Goal: Navigation & Orientation: Find specific page/section

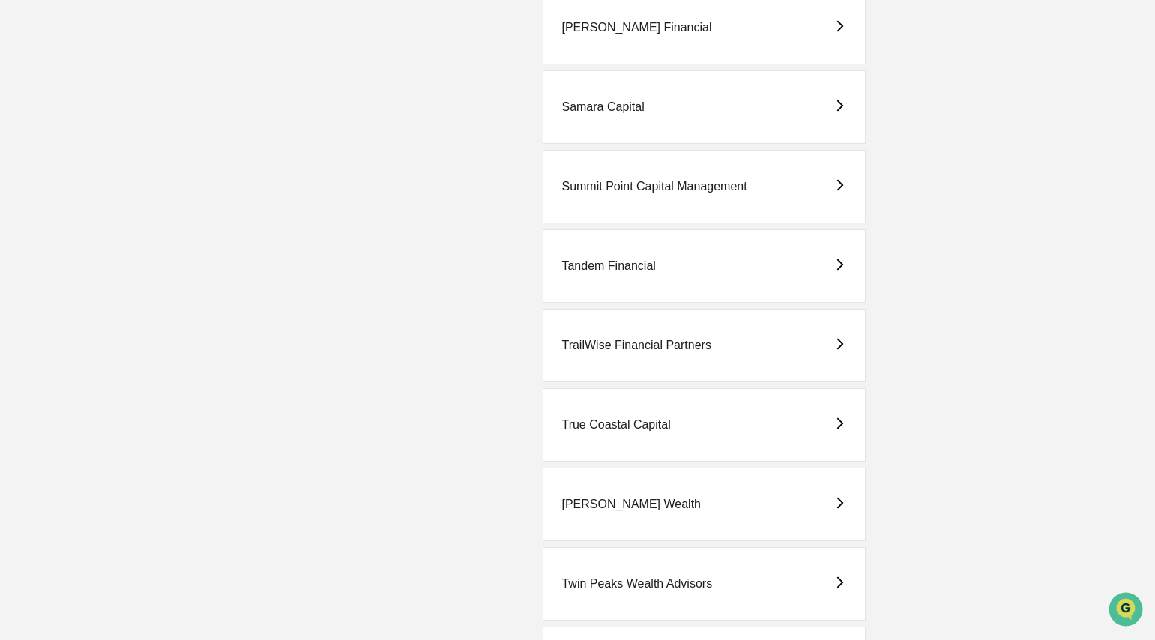
scroll to position [4032, 0]
click at [596, 261] on div "Tandem Financial" at bounding box center [609, 265] width 94 height 13
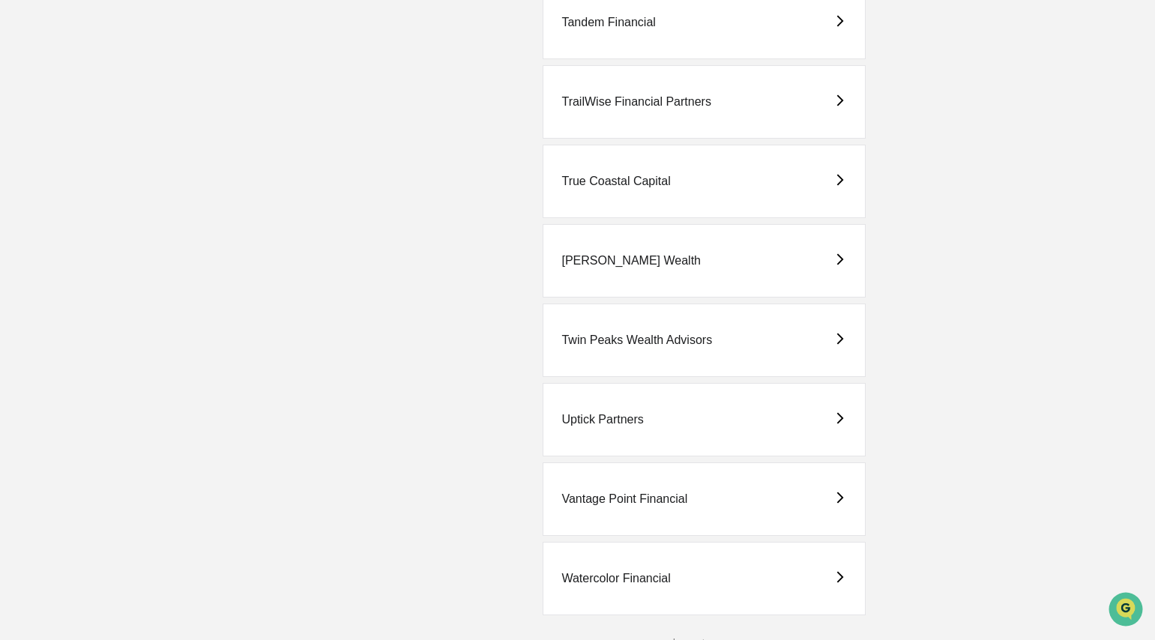
scroll to position [4284, 0]
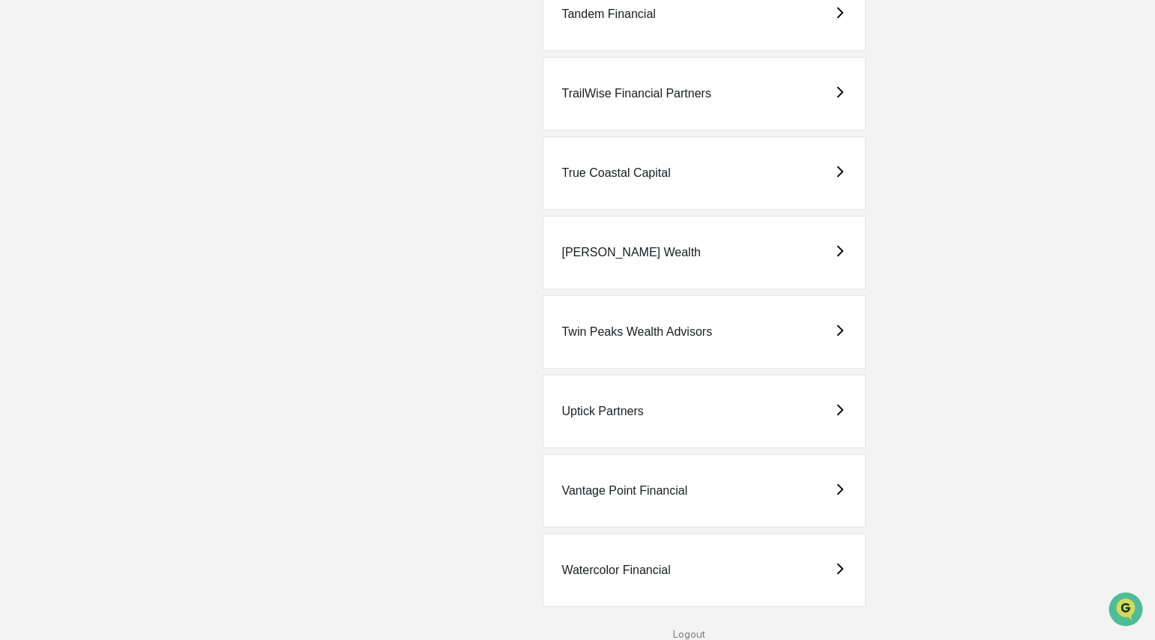
click at [629, 408] on div "Uptick Partners" at bounding box center [603, 411] width 82 height 13
